Goal: Answer question/provide support: Answer question/provide support

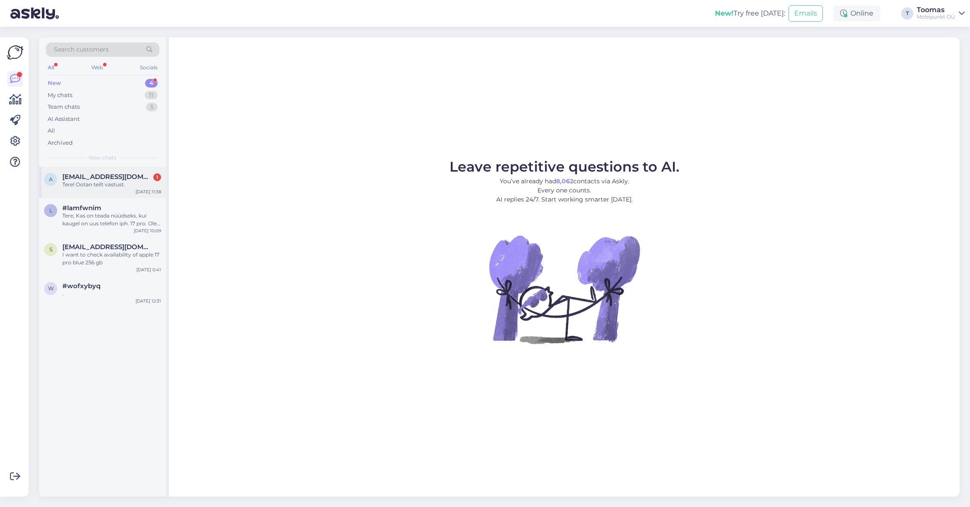
click at [87, 182] on div "Tere! Ootan teilt vastust." at bounding box center [111, 185] width 99 height 8
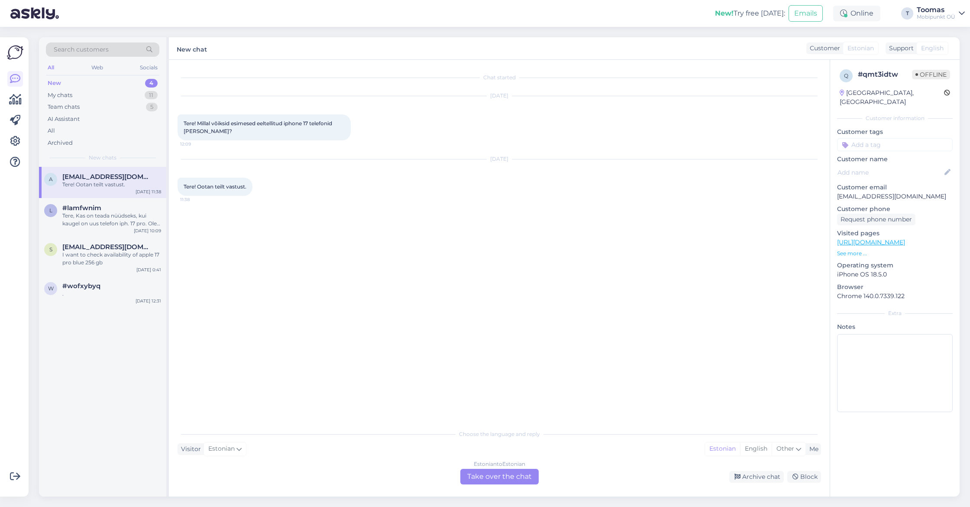
click at [517, 471] on div "Estonian to Estonian Take over the chat" at bounding box center [500, 477] width 78 height 16
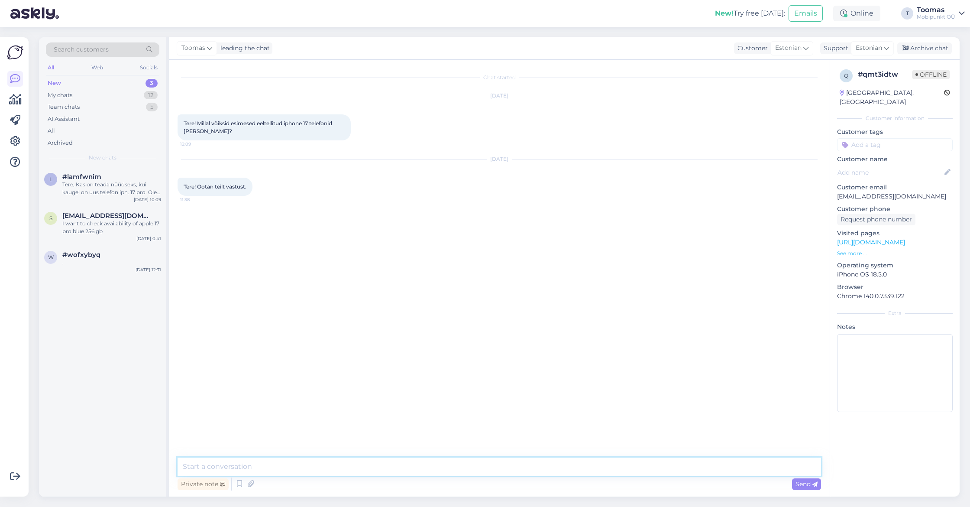
click at [517, 471] on textarea at bounding box center [500, 467] width 644 height 18
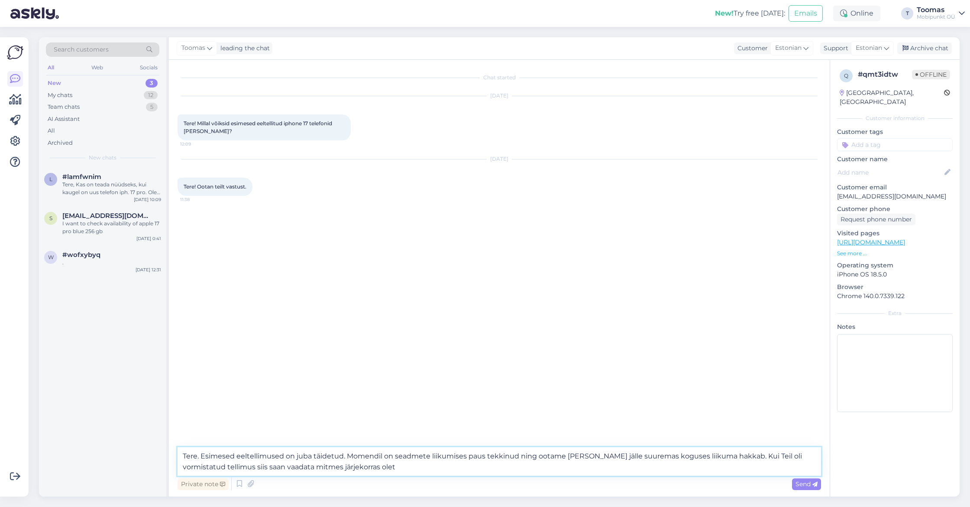
type textarea "Tere. Esimesed eeltellimused on juba täidetud. Momendil on seadmete liikumises …"
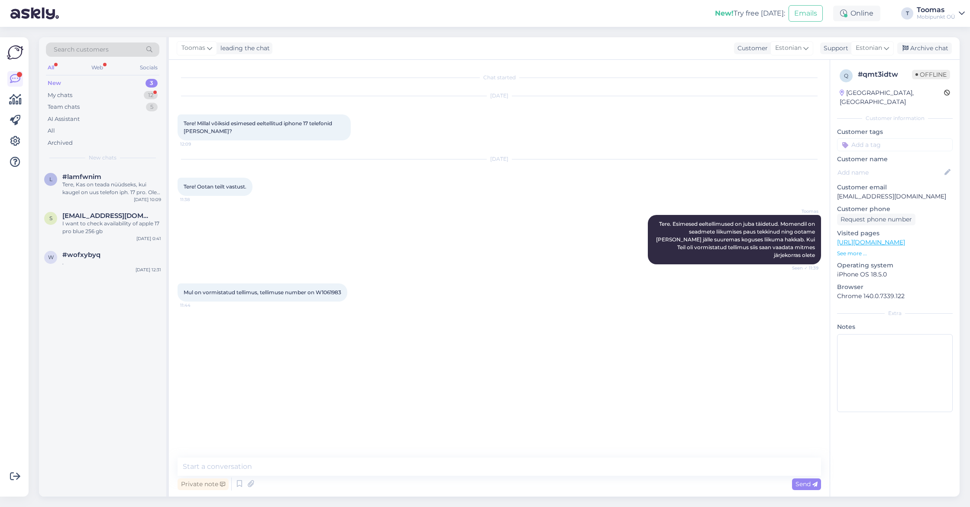
click at [333, 291] on span "Mul on vormistatud tellimus, tellimuse number on W1061983" at bounding box center [263, 292] width 158 height 6
copy div "W1061983 11:44"
click at [211, 460] on textarea at bounding box center [500, 467] width 644 height 18
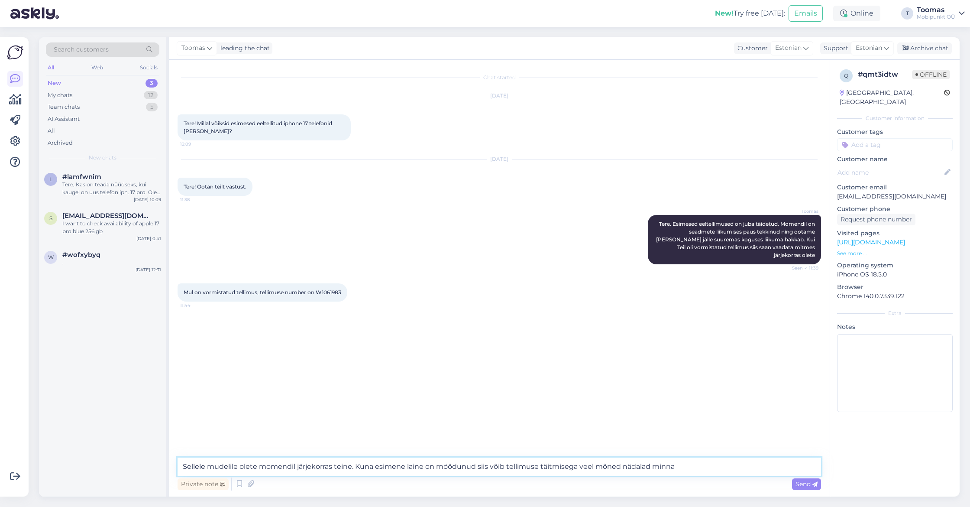
type textarea "Sellele mudelile olete momendil järjekorras teine. Kuna esimene laine on möödun…"
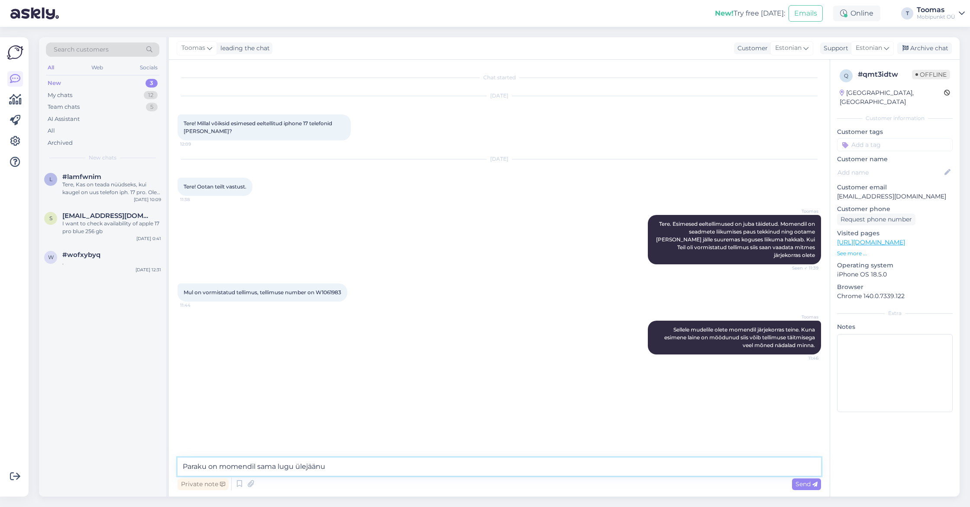
type textarea "Paraku on momendil sama lugu [PERSON_NAME]"
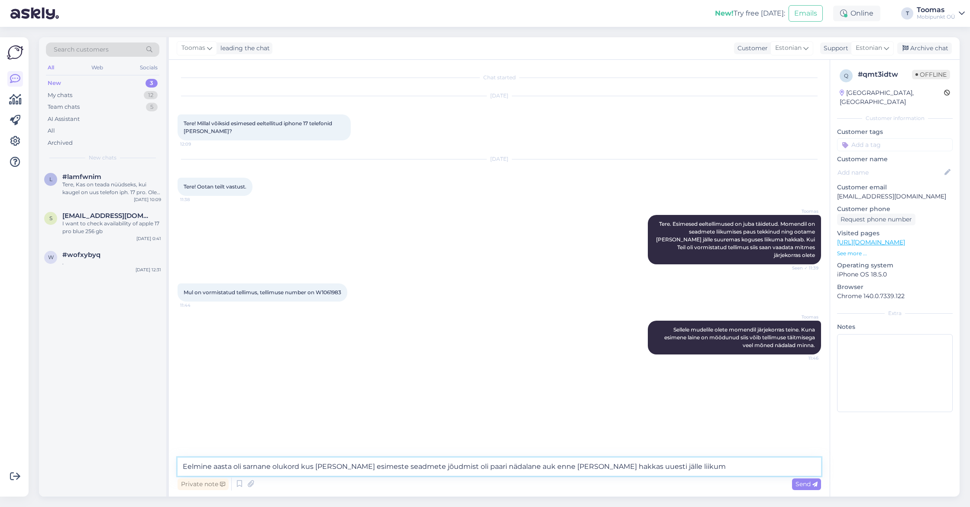
type textarea "Eelmine aasta oli sarnane olukord kus [PERSON_NAME] esimeste seadmete jõudmist …"
